Goal: Communication & Community: Answer question/provide support

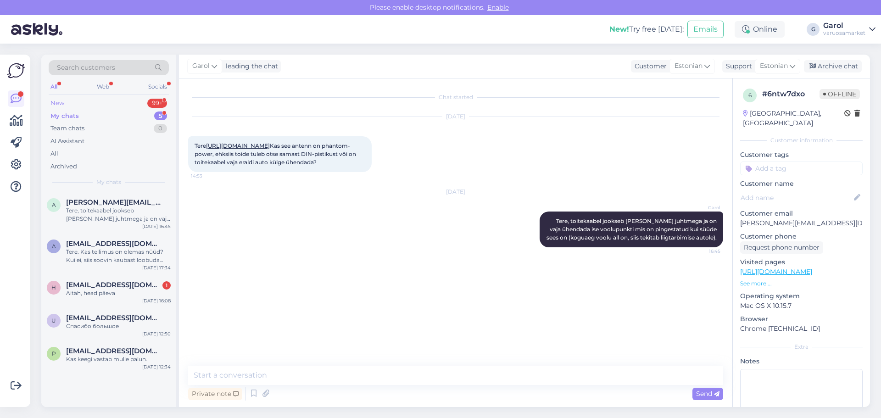
click at [105, 103] on div "New 99+" at bounding box center [109, 103] width 120 height 13
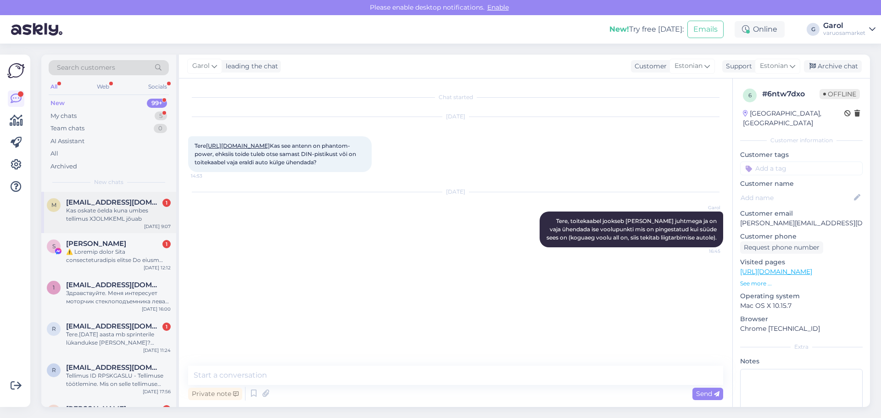
click at [103, 210] on div "Kas oskate öelda kuna umbes tellimus XJOLMKEML jõuab" at bounding box center [118, 214] width 105 height 17
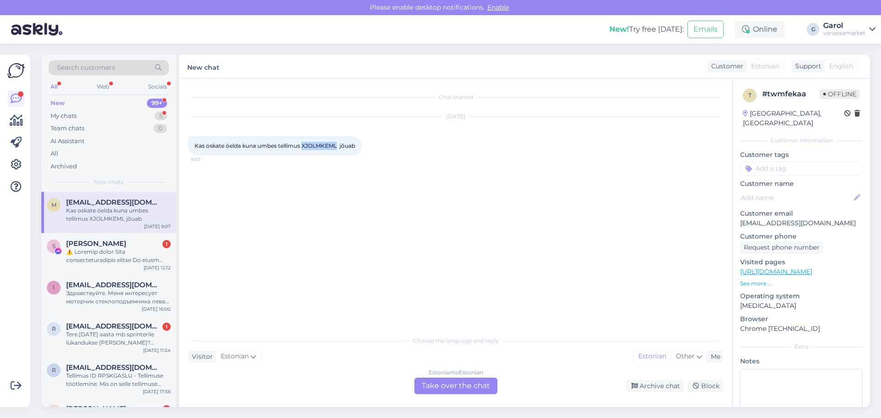
drag, startPoint x: 303, startPoint y: 145, endPoint x: 338, endPoint y: 148, distance: 35.0
click at [338, 148] on span "Kas oskate öelda kuna umbes tellimus XJOLMKEML jõuab" at bounding box center [274, 145] width 161 height 7
copy span "XJOLMKEML"
click at [473, 382] on div "Estonian to Estonian Take over the chat" at bounding box center [455, 385] width 83 height 17
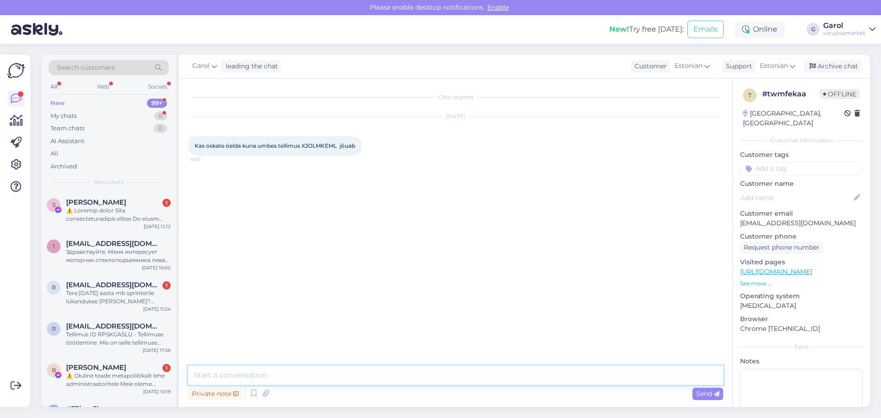
click at [437, 376] on textarea at bounding box center [455, 375] width 535 height 19
type textarea "Tere, eeldatavalt 2tp võiks [PERSON_NAME], et [PERSON_NAME] kauplusesse saada."
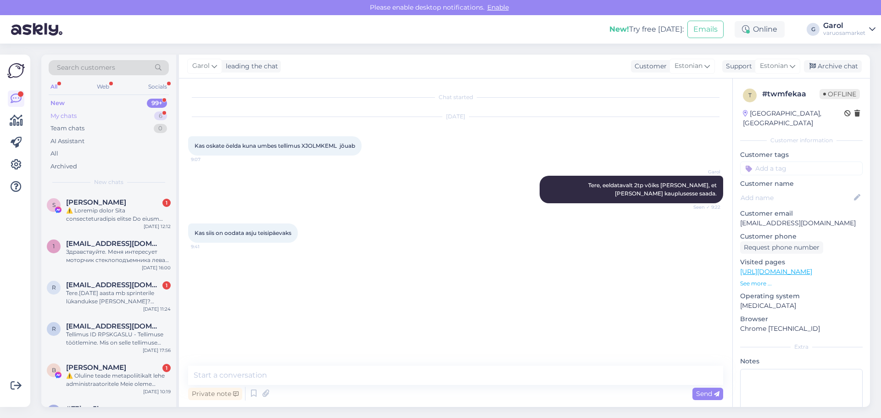
click at [145, 114] on div "My chats 6" at bounding box center [109, 116] width 120 height 13
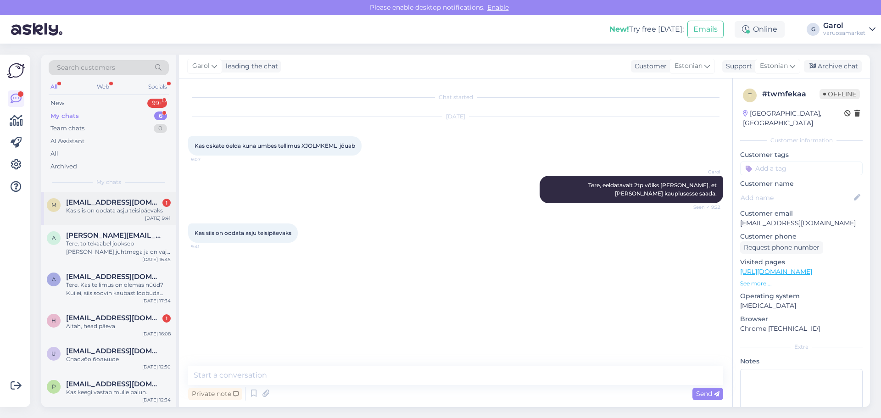
click at [119, 207] on div "Kas siis on oodata asju teisipäevaks" at bounding box center [118, 210] width 105 height 8
click at [325, 373] on textarea at bounding box center [455, 375] width 535 height 19
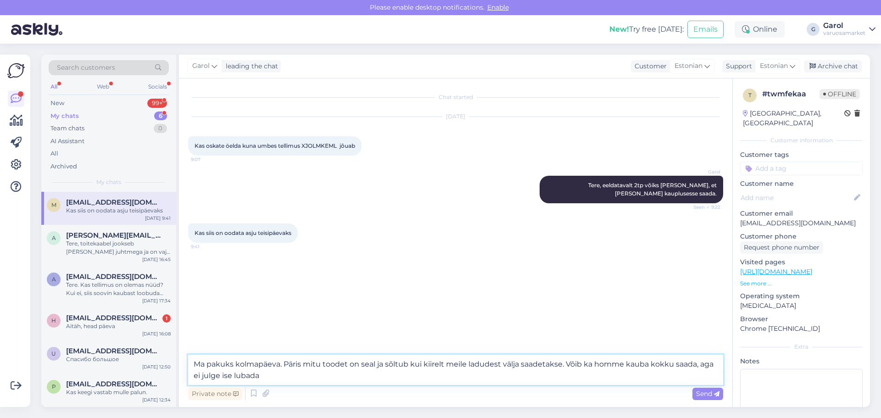
type textarea "Ma pakuks kolmapäeva. Päris mitu toodet on seal ja sõltub kui kiirelt meile lad…"
